Goal: Task Accomplishment & Management: Use online tool/utility

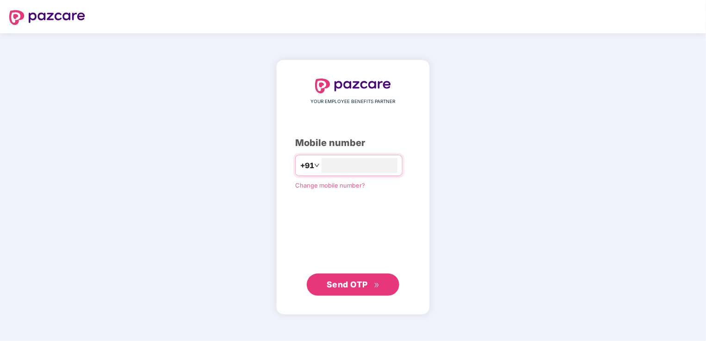
type input "**********"
click at [355, 291] on button "Send OTP" at bounding box center [353, 284] width 93 height 22
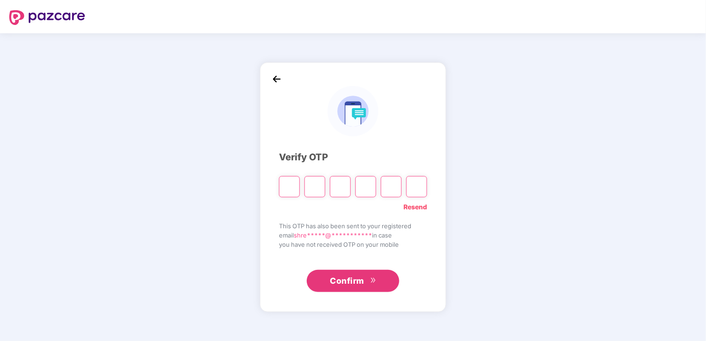
type input "*"
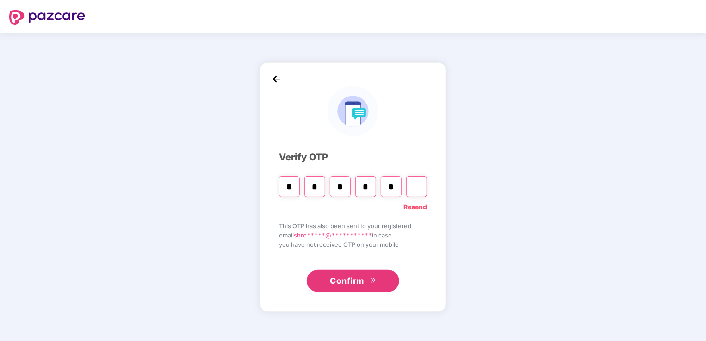
type input "*"
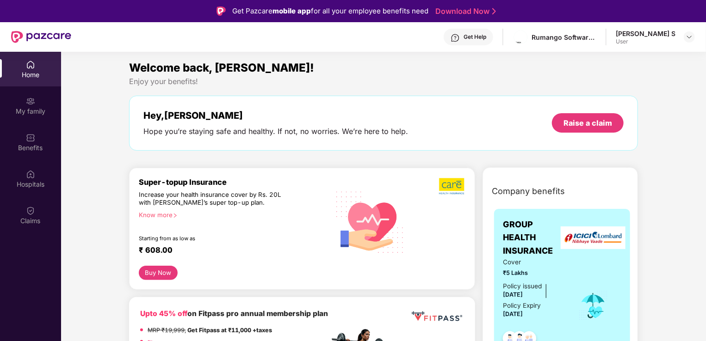
click at [583, 126] on div "Raise a claim" at bounding box center [588, 123] width 49 height 10
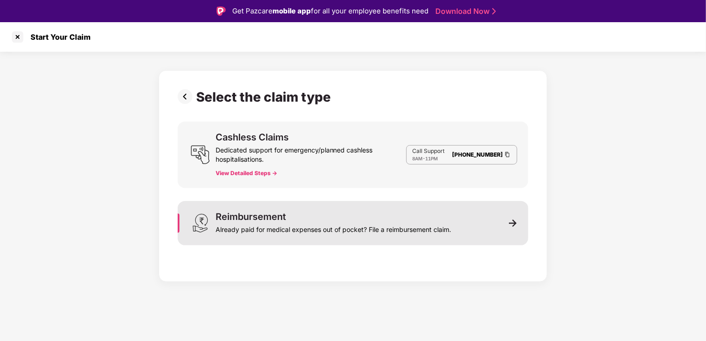
click at [512, 226] on img at bounding box center [513, 223] width 8 height 8
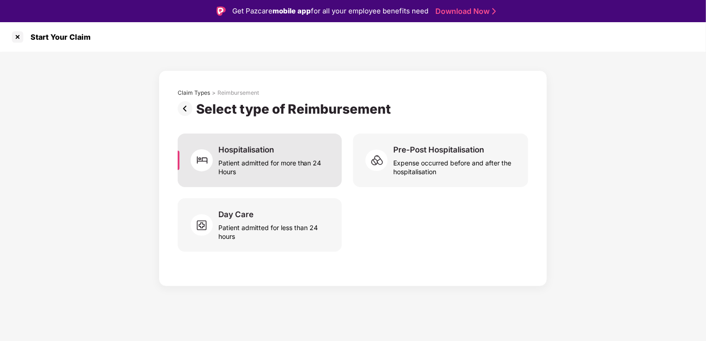
click at [267, 166] on div "Patient admitted for more than 24 Hours" at bounding box center [274, 165] width 112 height 21
